Goal: Task Accomplishment & Management: Use online tool/utility

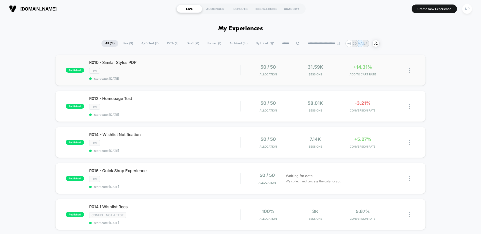
scroll to position [1, 0]
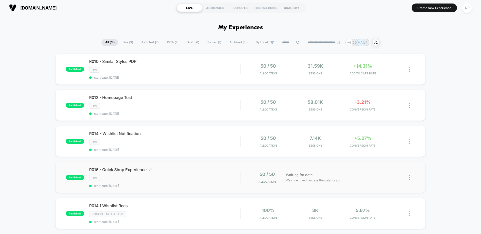
click at [194, 175] on div "R016 - Quick Shop Experience Click to edit experience details Click to edit exp…" at bounding box center [164, 177] width 151 height 21
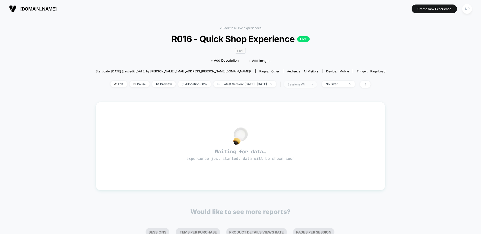
click at [317, 83] on span "sessions with impression" at bounding box center [300, 84] width 33 height 7
click at [300, 105] on div "Sessions ?" at bounding box center [305, 103] width 59 height 5
click at [293, 105] on span "Sessions" at bounding box center [291, 103] width 14 height 4
click at [296, 138] on button "Save" at bounding box center [305, 137] width 59 height 8
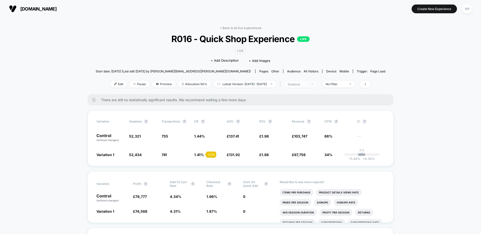
click at [308, 84] on div "sessions" at bounding box center [298, 85] width 20 height 4
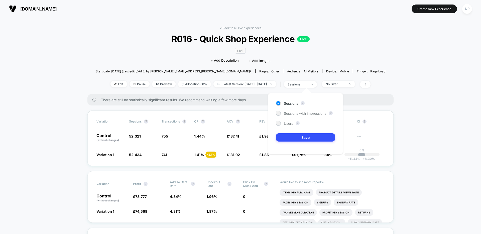
click at [258, 97] on div "There are still no statistically significant results. We recommend waiting a fe…" at bounding box center [241, 99] width 306 height 11
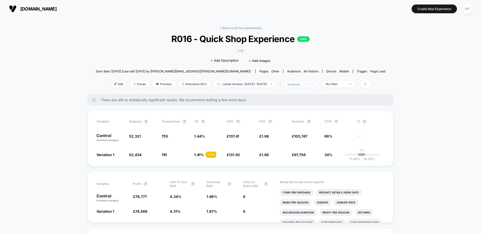
click at [308, 83] on div "sessions" at bounding box center [298, 85] width 20 height 4
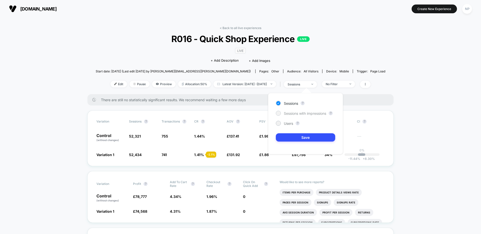
click at [303, 113] on span "Sessions with impressions" at bounding box center [305, 113] width 42 height 4
drag, startPoint x: 298, startPoint y: 138, endPoint x: 302, endPoint y: 133, distance: 5.9
click at [298, 138] on button "Save" at bounding box center [305, 137] width 59 height 8
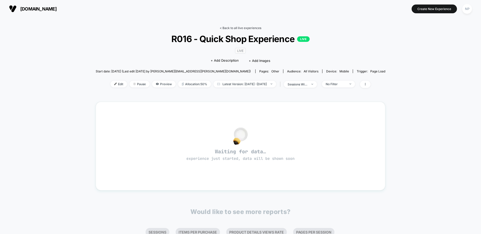
click at [244, 29] on link "< Back to all live experiences" at bounding box center [241, 28] width 42 height 4
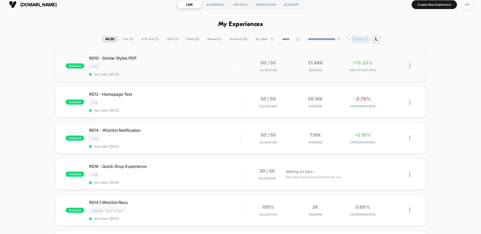
scroll to position [5, 0]
